Goal: Navigation & Orientation: Find specific page/section

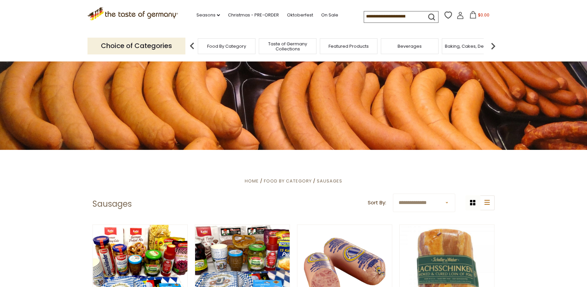
scroll to position [34, 0]
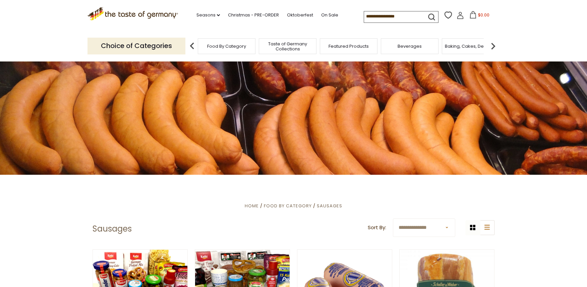
click at [236, 48] on span "Food By Category" at bounding box center [226, 46] width 39 height 5
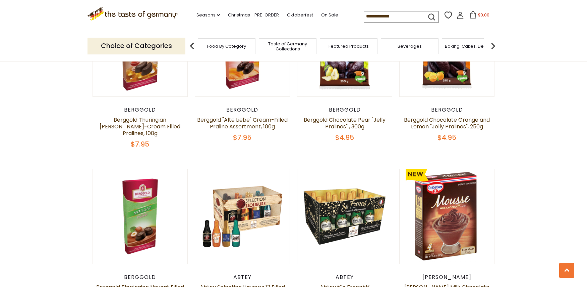
scroll to position [436, 0]
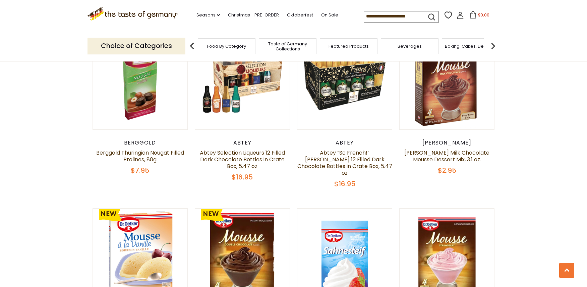
drag, startPoint x: 93, startPoint y: 201, endPoint x: 65, endPoint y: 154, distance: 55.1
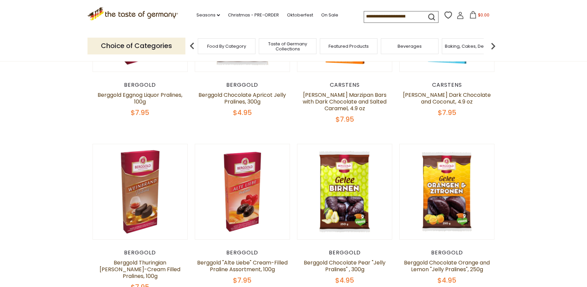
scroll to position [0, 0]
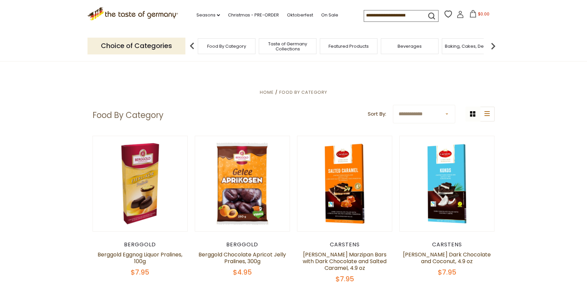
drag, startPoint x: 70, startPoint y: 166, endPoint x: 58, endPoint y: 97, distance: 70.2
click at [164, 46] on p "Choice of Categories" at bounding box center [137, 46] width 98 height 16
click at [190, 45] on img at bounding box center [192, 45] width 13 height 13
click at [496, 46] on img at bounding box center [493, 45] width 13 height 13
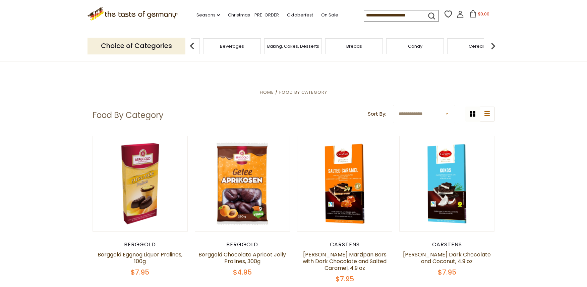
click at [496, 46] on img at bounding box center [493, 45] width 13 height 13
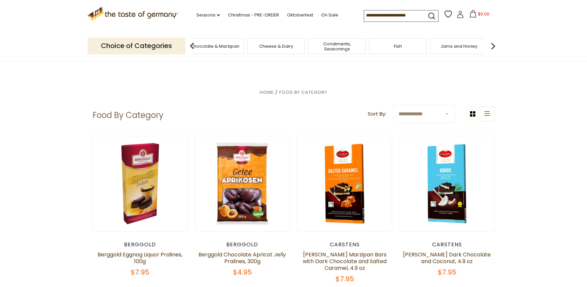
click at [496, 46] on img at bounding box center [493, 45] width 13 height 13
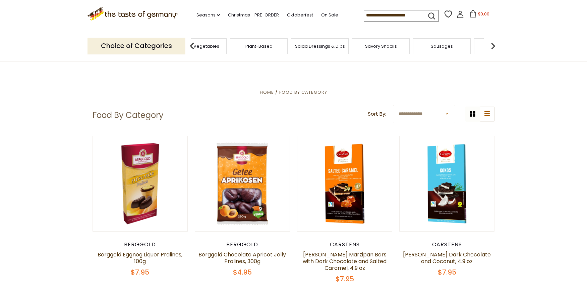
click at [496, 46] on img at bounding box center [493, 45] width 13 height 13
click at [366, 48] on div "Sausages" at bounding box center [353, 46] width 58 height 16
click at [359, 48] on span "Sausages" at bounding box center [353, 46] width 22 height 5
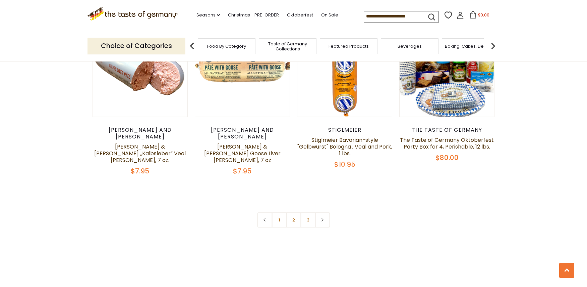
scroll to position [1644, 0]
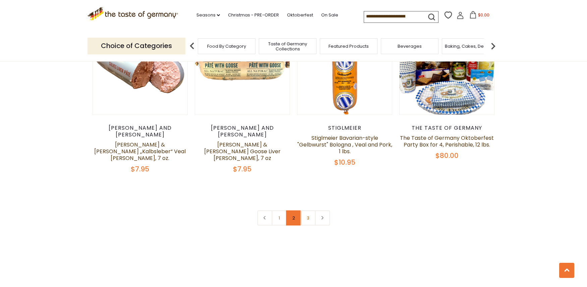
click at [289, 210] on link "2" at bounding box center [293, 217] width 15 height 15
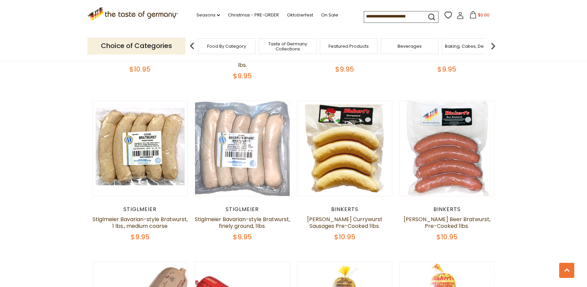
scroll to position [520, 0]
